Goal: Information Seeking & Learning: Learn about a topic

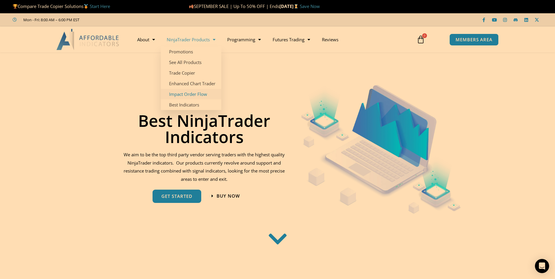
click at [187, 94] on link "Impact Order Flow" at bounding box center [191, 94] width 60 height 11
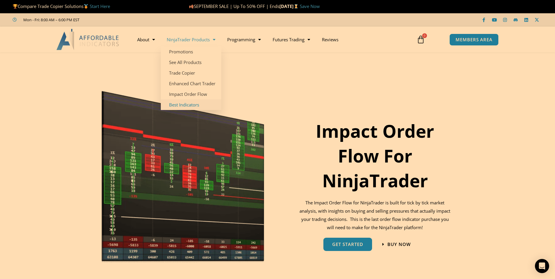
click at [182, 104] on link "Best Indicators" at bounding box center [191, 104] width 60 height 11
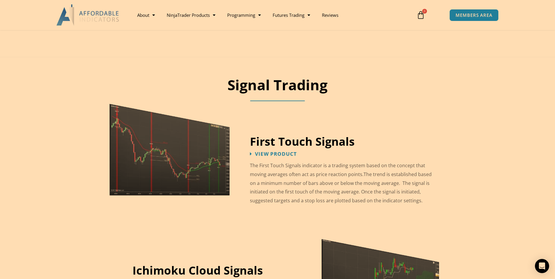
scroll to position [885, 0]
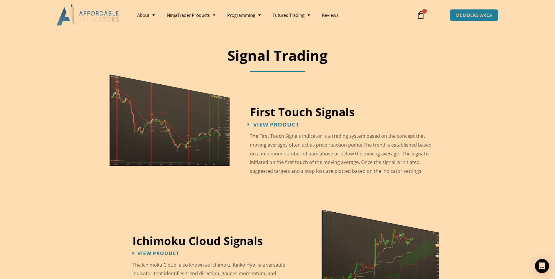
click at [284, 122] on span "View Product" at bounding box center [276, 125] width 46 height 6
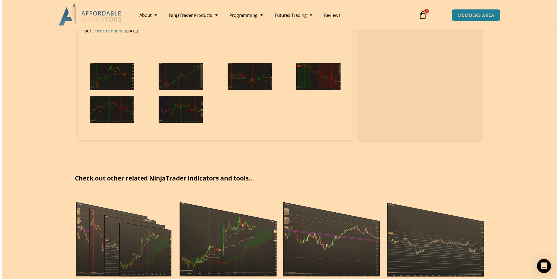
scroll to position [620, 0]
